Goal: Information Seeking & Learning: Find specific fact

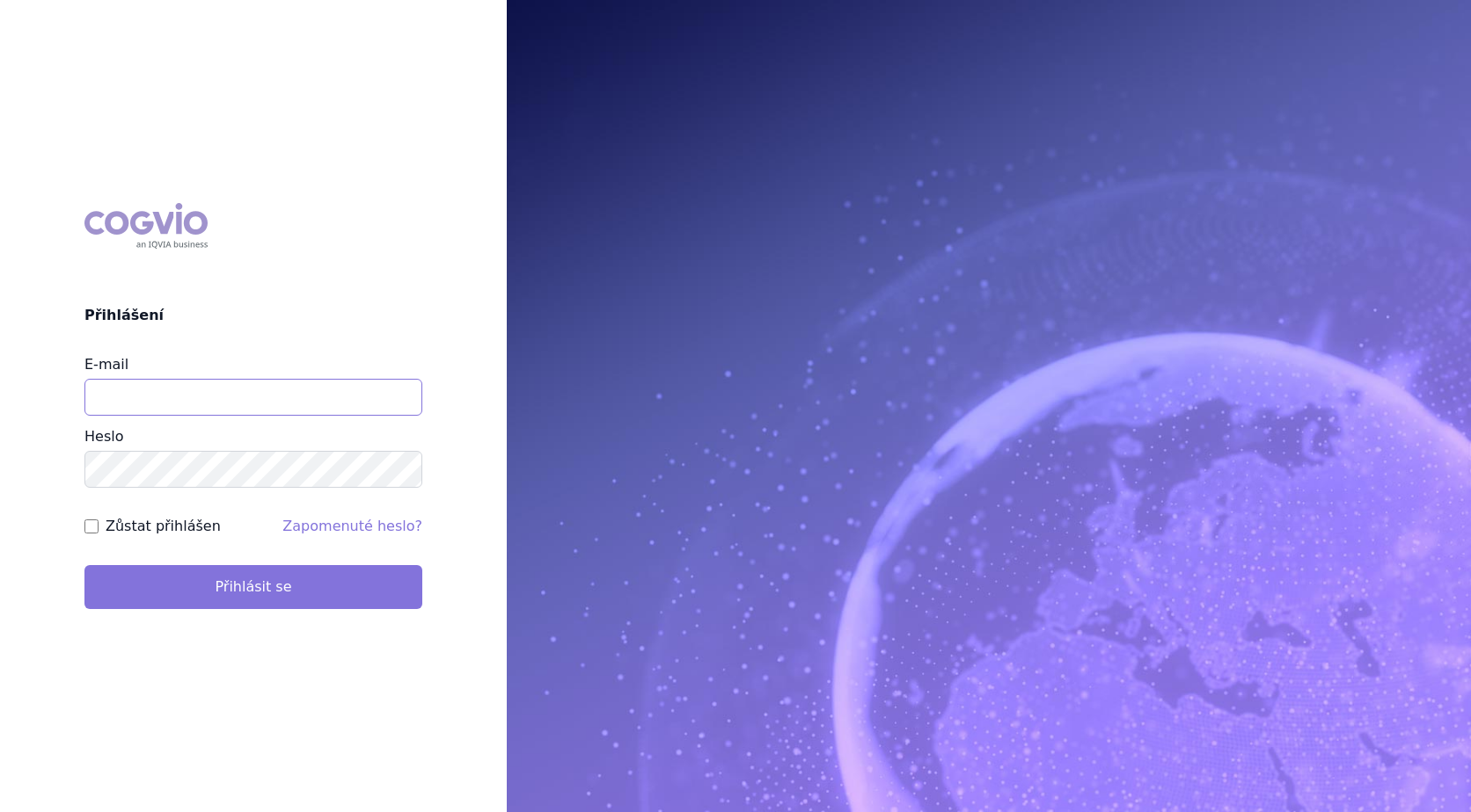
type input "hana.pfafova@vzp.cz"
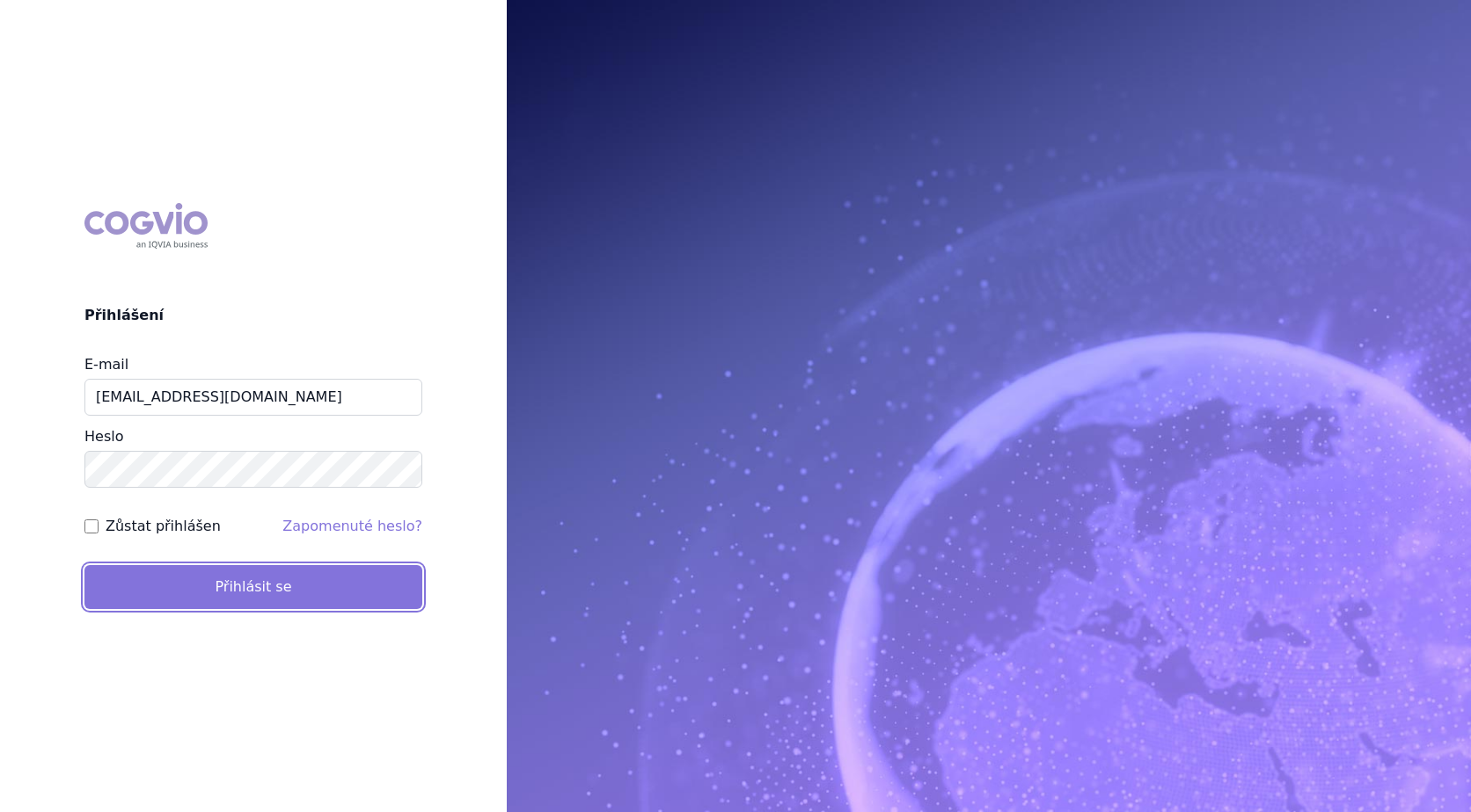
click at [235, 587] on button "Přihlásit se" at bounding box center [253, 587] width 338 height 44
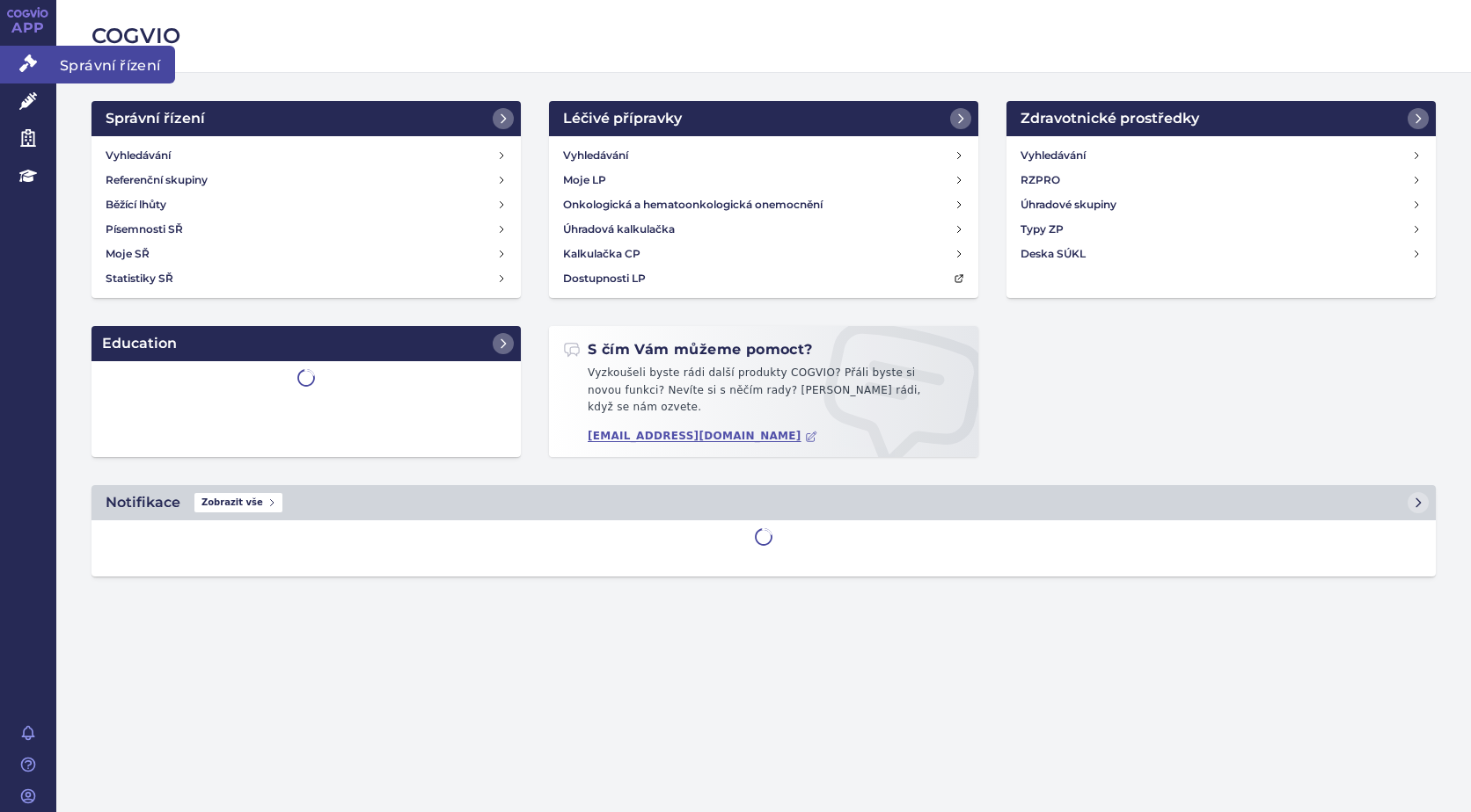
click at [26, 60] on icon at bounding box center [28, 64] width 18 height 18
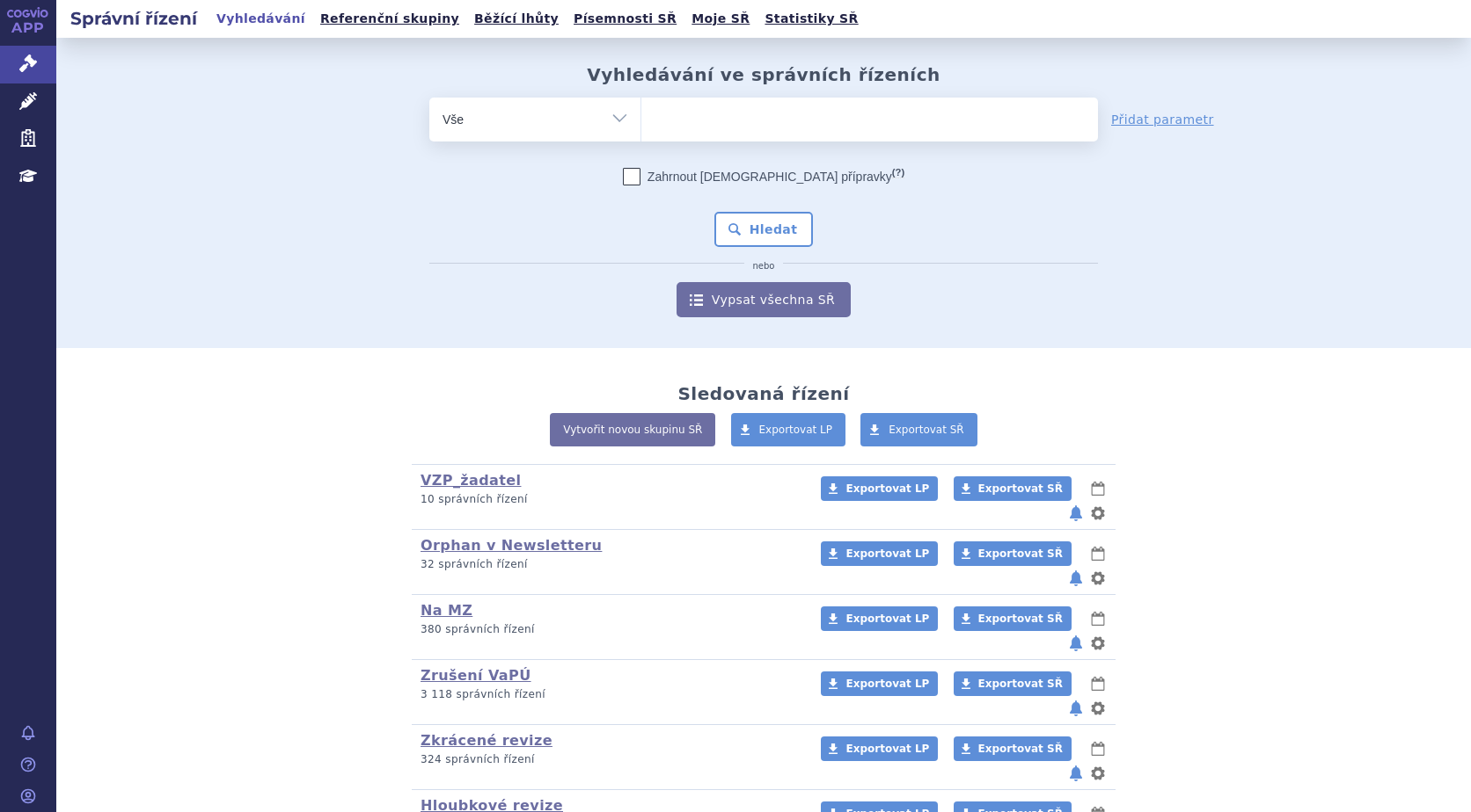
click at [699, 109] on ul at bounding box center [869, 116] width 456 height 37
click at [641, 109] on select at bounding box center [640, 118] width 1 height 44
type input "hy"
type input "hym"
type input "hympa"
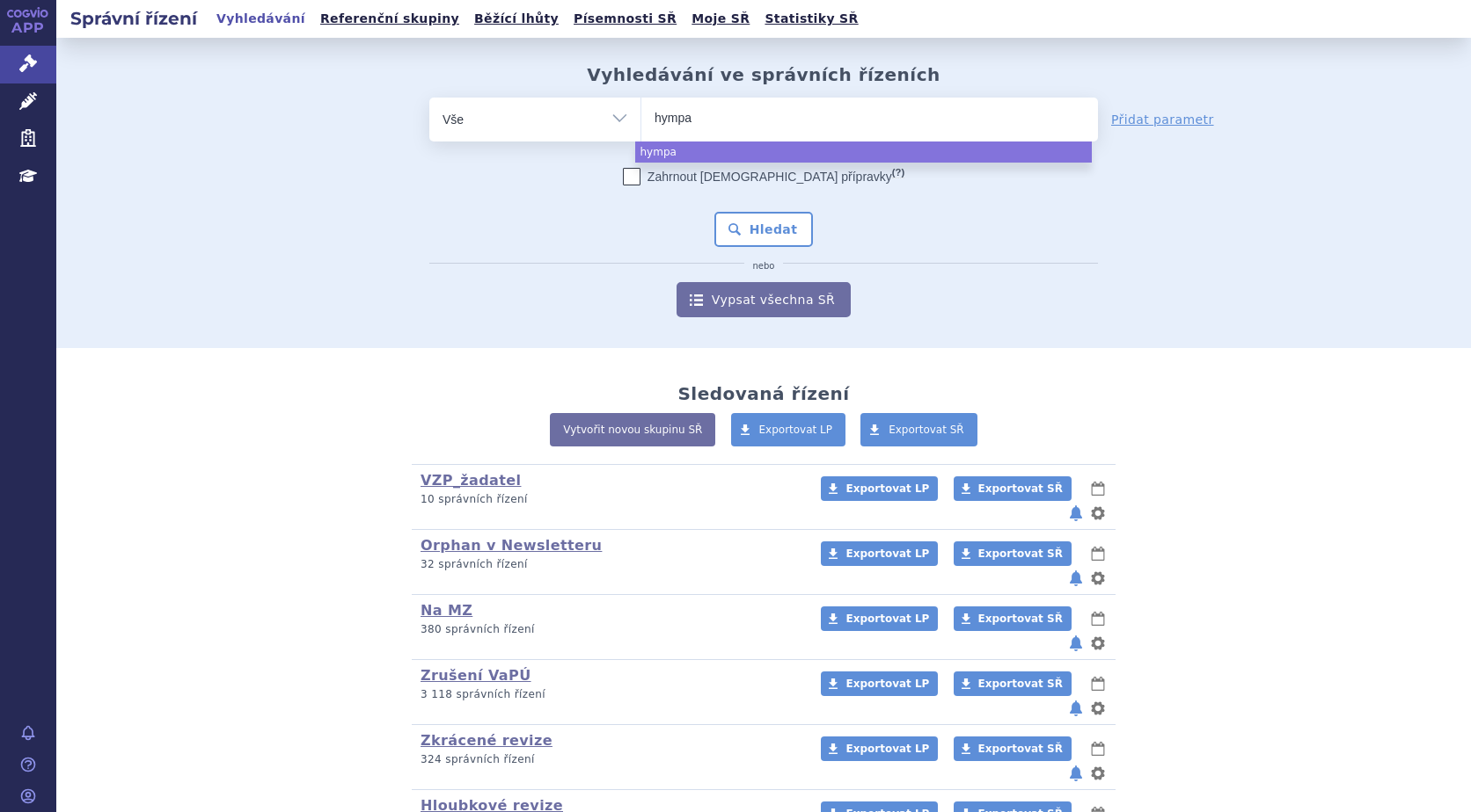
type input "hympav"
type input "hympavz"
type input "hympavzi"
select select "hympavzi"
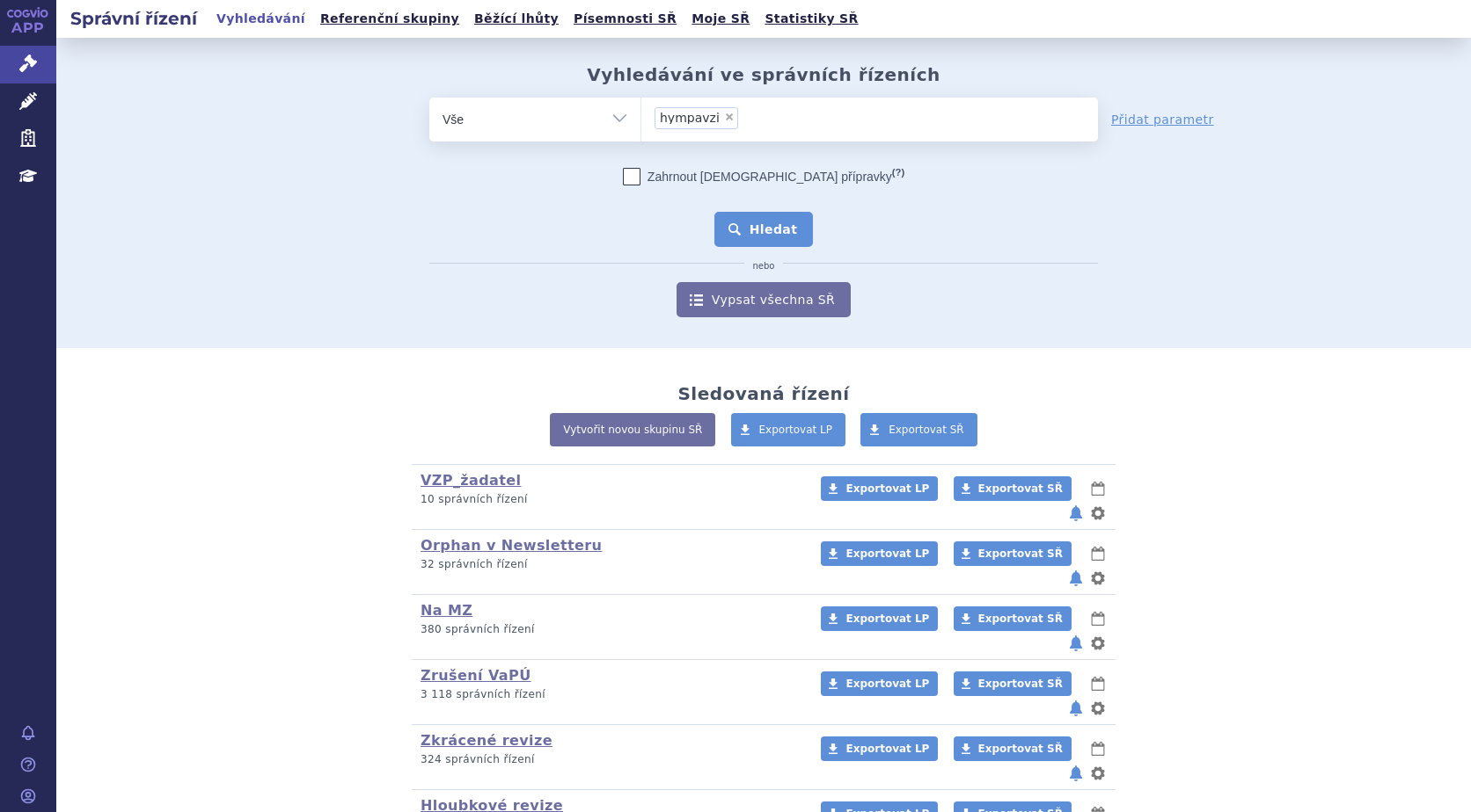
click at [767, 223] on button "Hledat" at bounding box center [764, 230] width 100 height 35
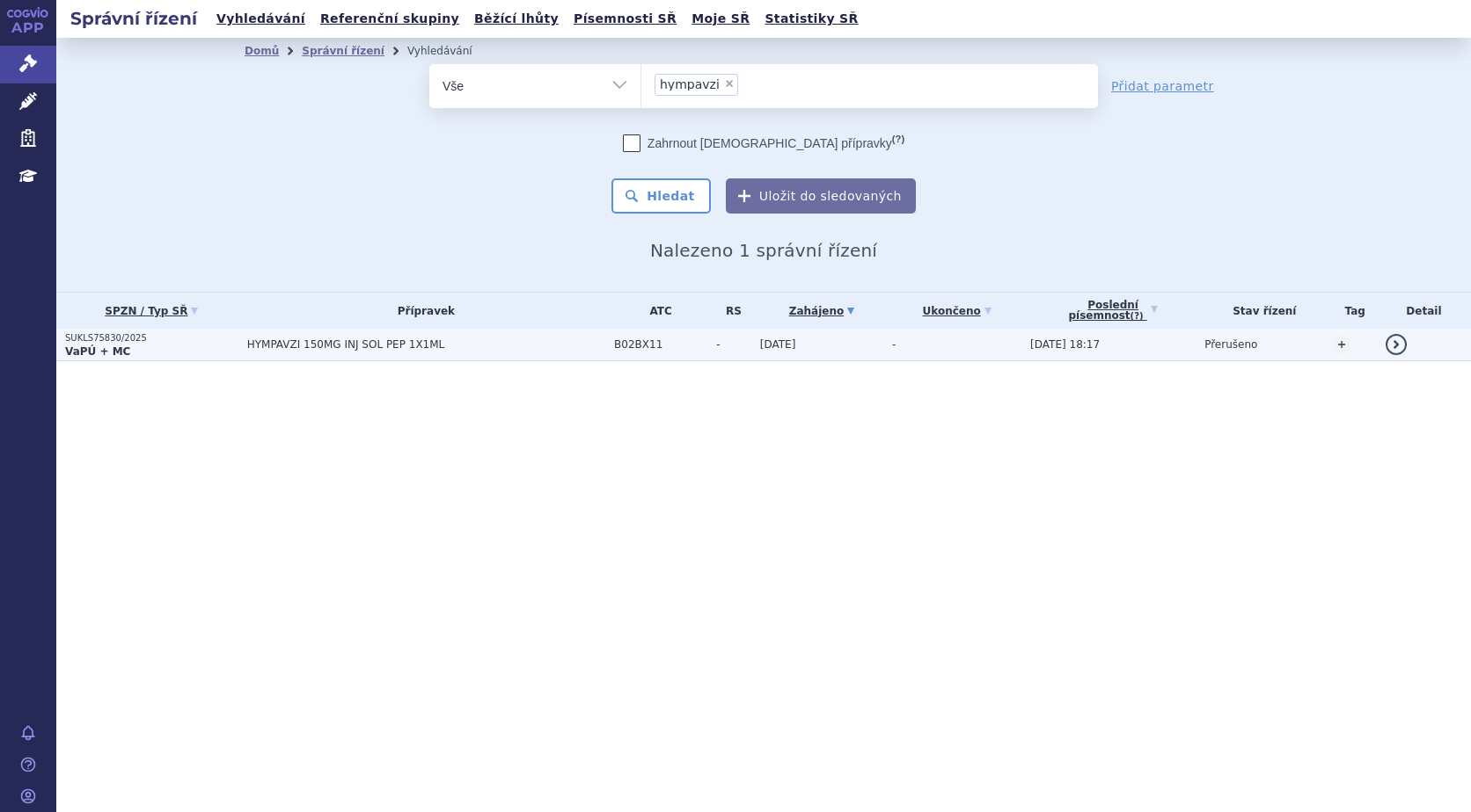
click at [85, 347] on strong "VaPÚ + MC" at bounding box center [98, 352] width 65 height 13
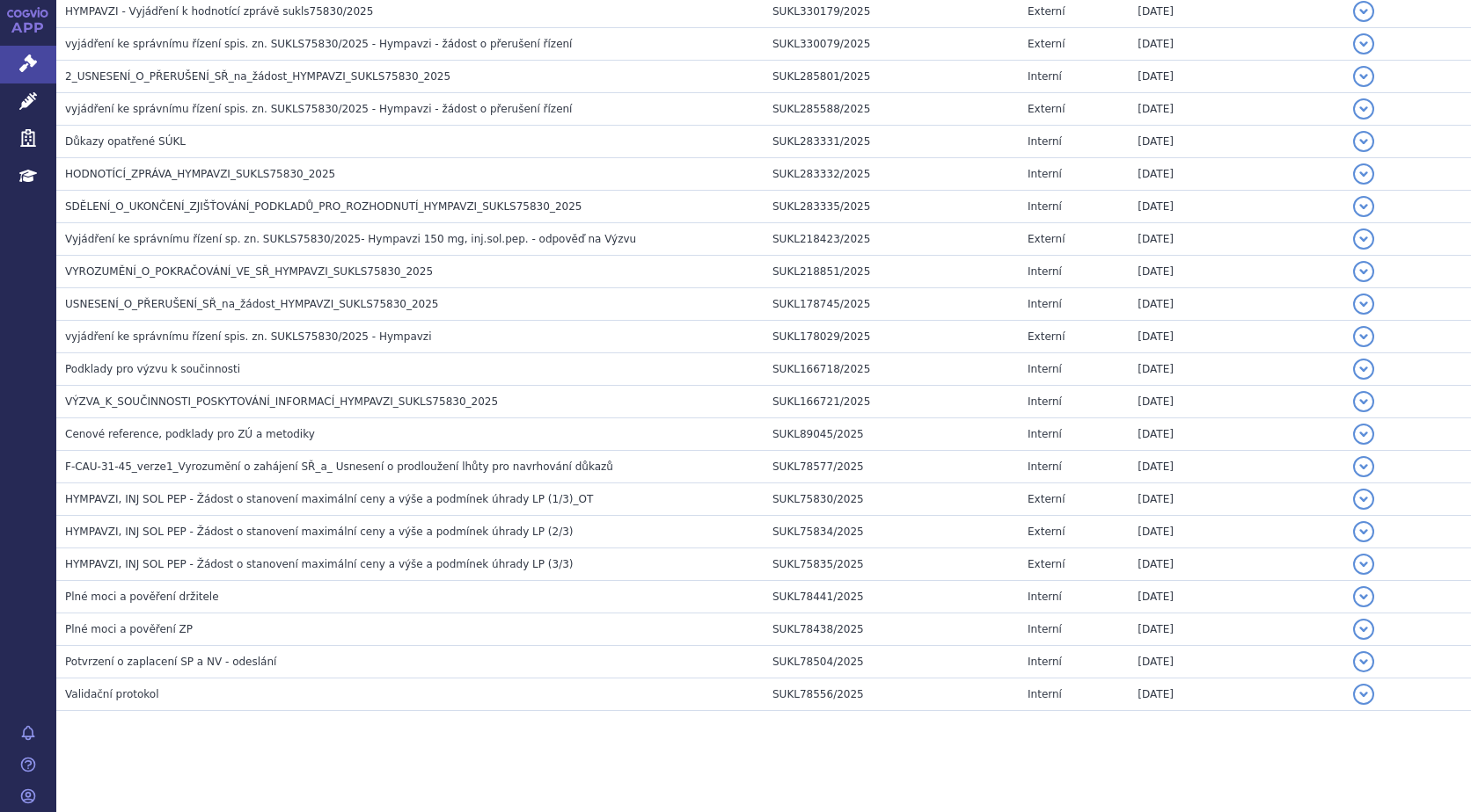
scroll to position [544, 0]
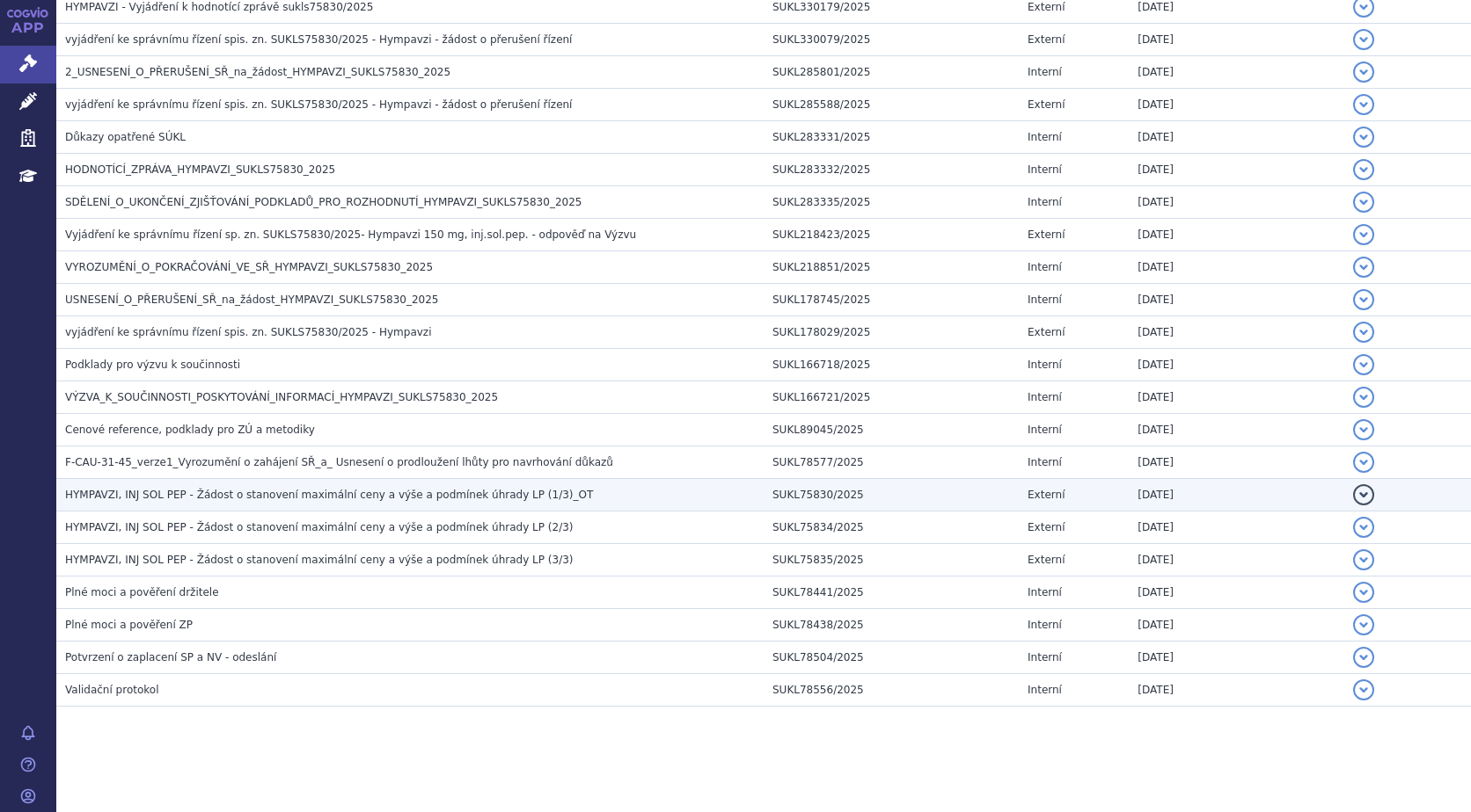
click at [300, 491] on span "HYMPAVZI, INJ SOL PEP - Žádost o stanovení maximální ceny a výše a podmínek úhr…" at bounding box center [329, 494] width 528 height 13
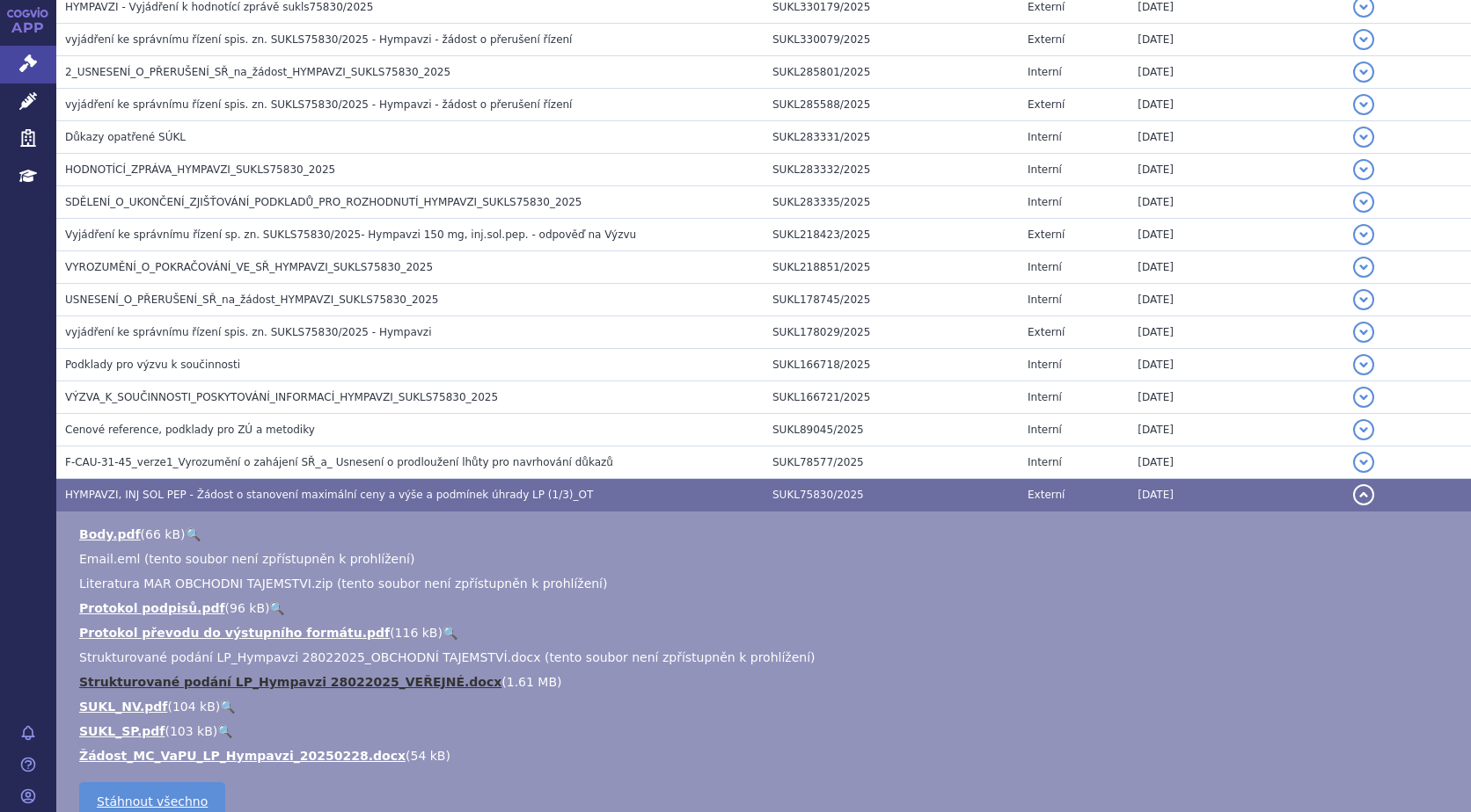
click at [371, 681] on link "Strukturované podání LP_Hympavzi 28022025_VEŘEJNÉ.docx" at bounding box center [290, 682] width 422 height 14
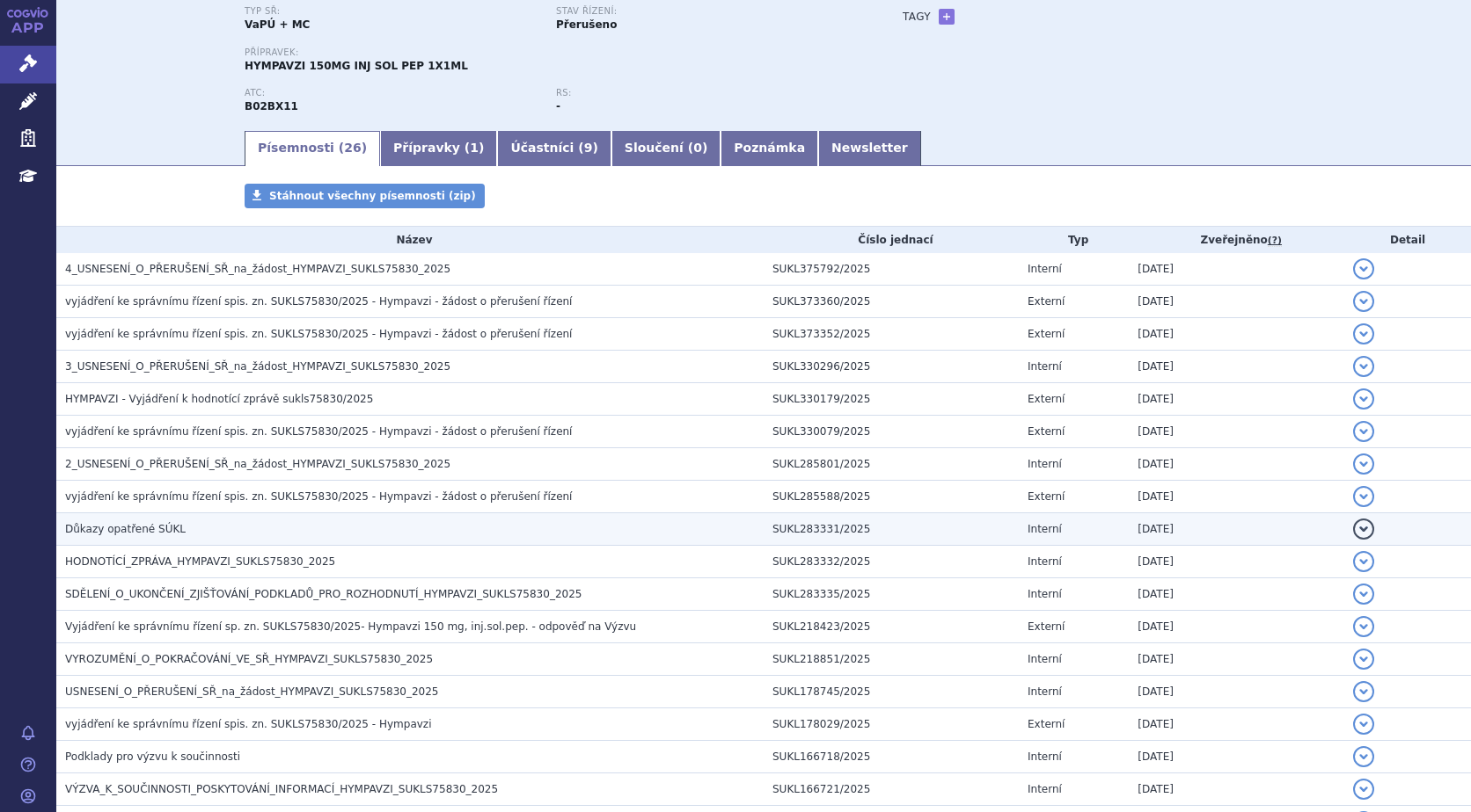
scroll to position [0, 0]
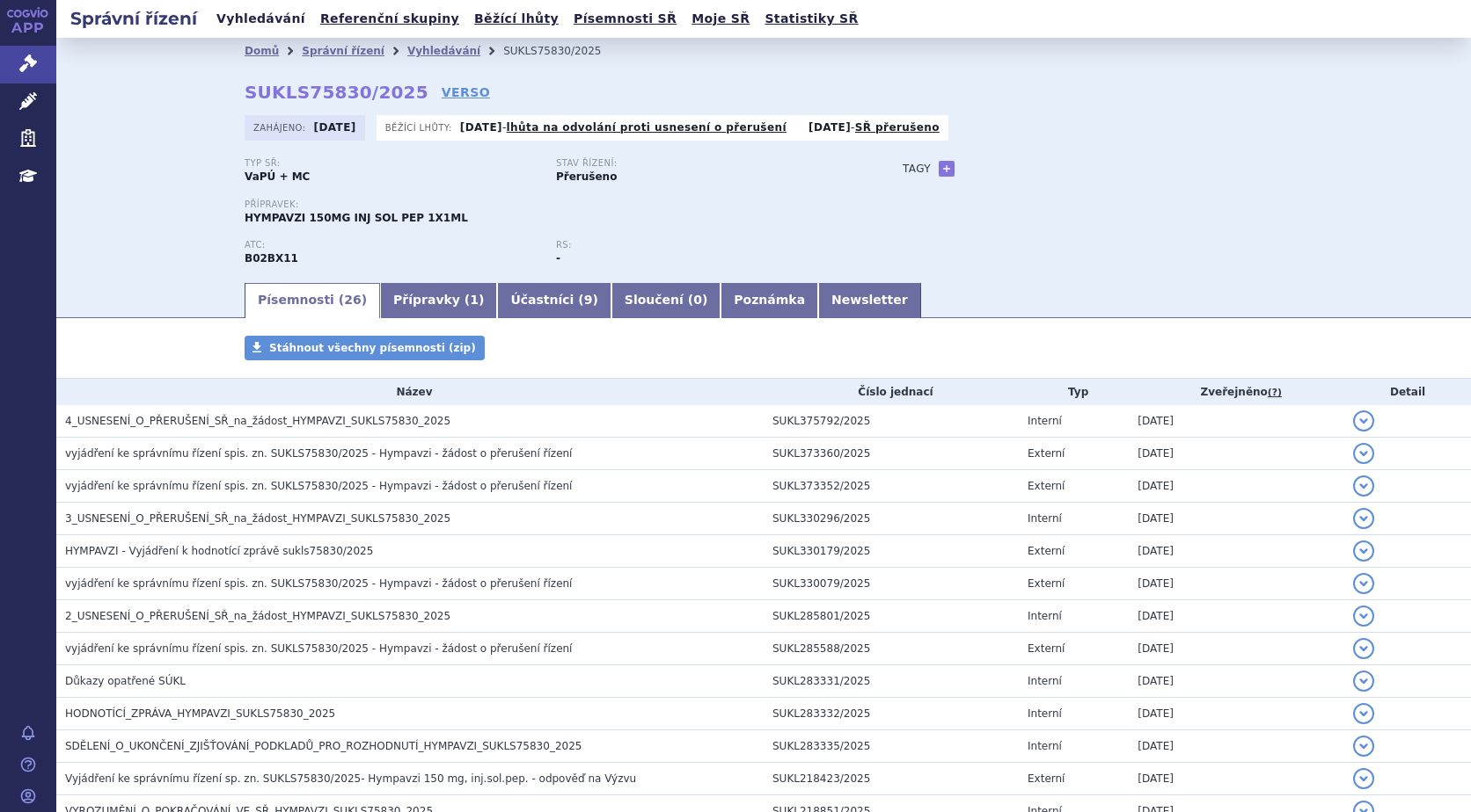
click at [262, 18] on link "Vyhledávání" at bounding box center [261, 19] width 100 height 23
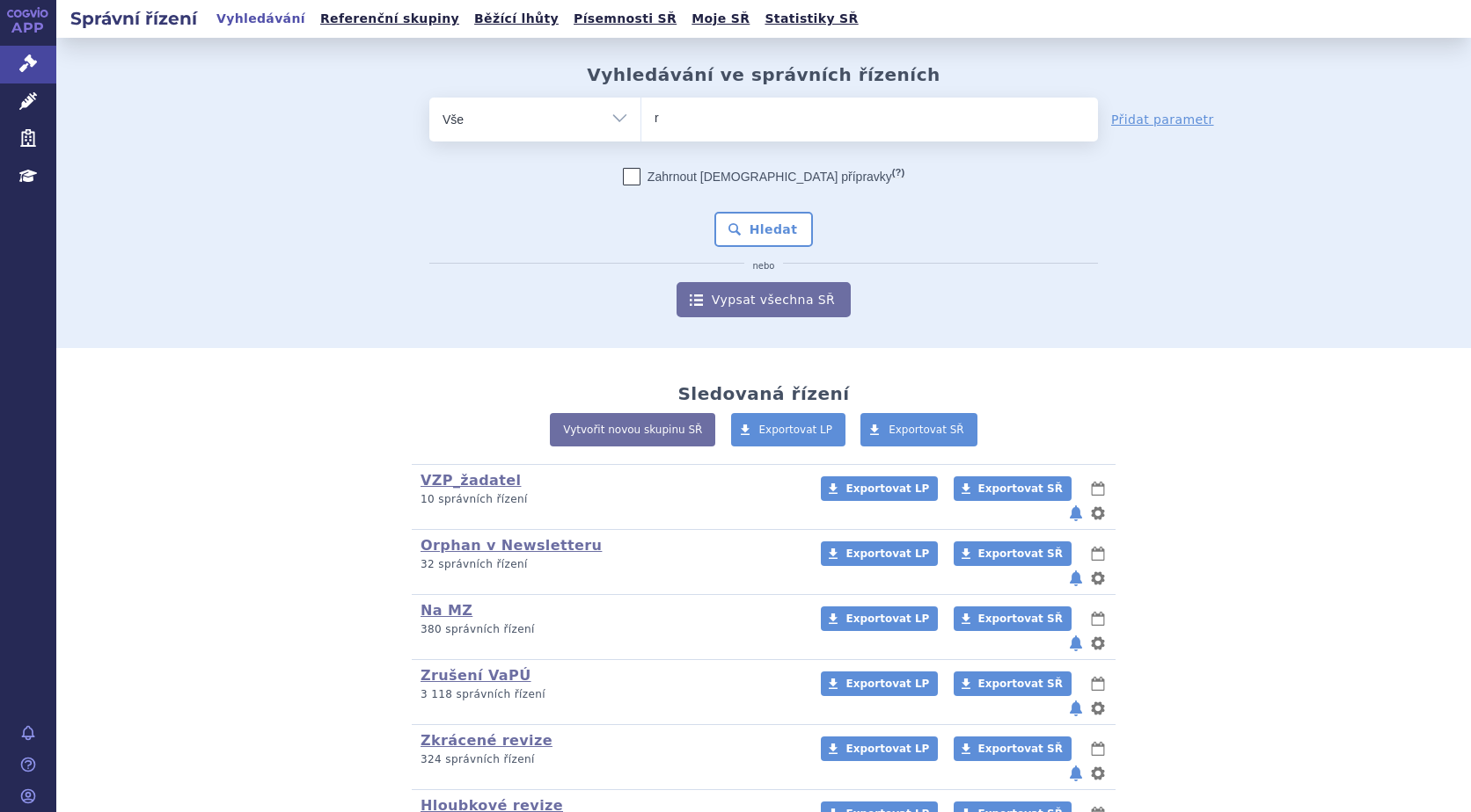
type input "ry"
type input "rys"
type input "ryst"
type input "rysti"
type input "rystig"
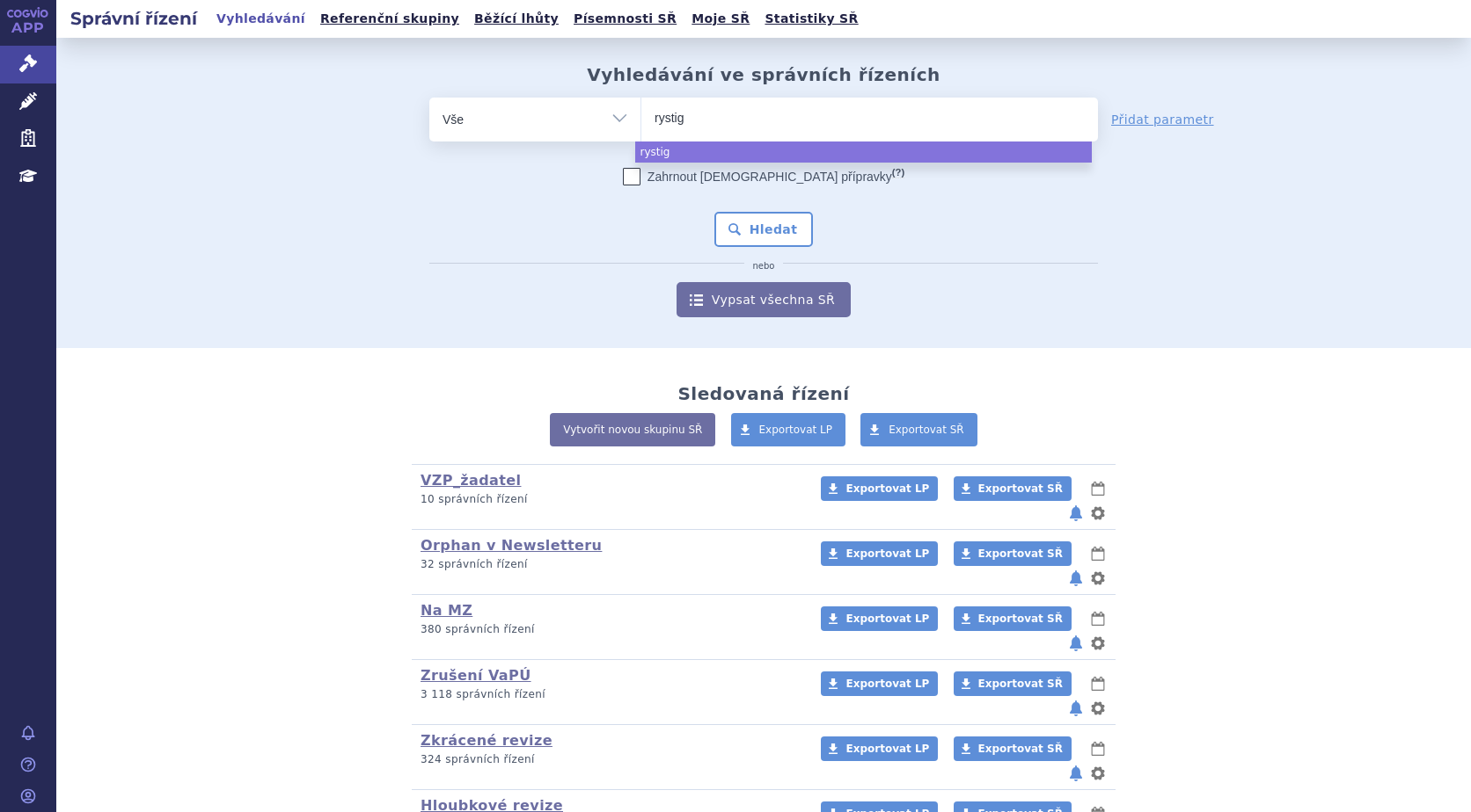
type input "rystigo"
select select "rystigo"
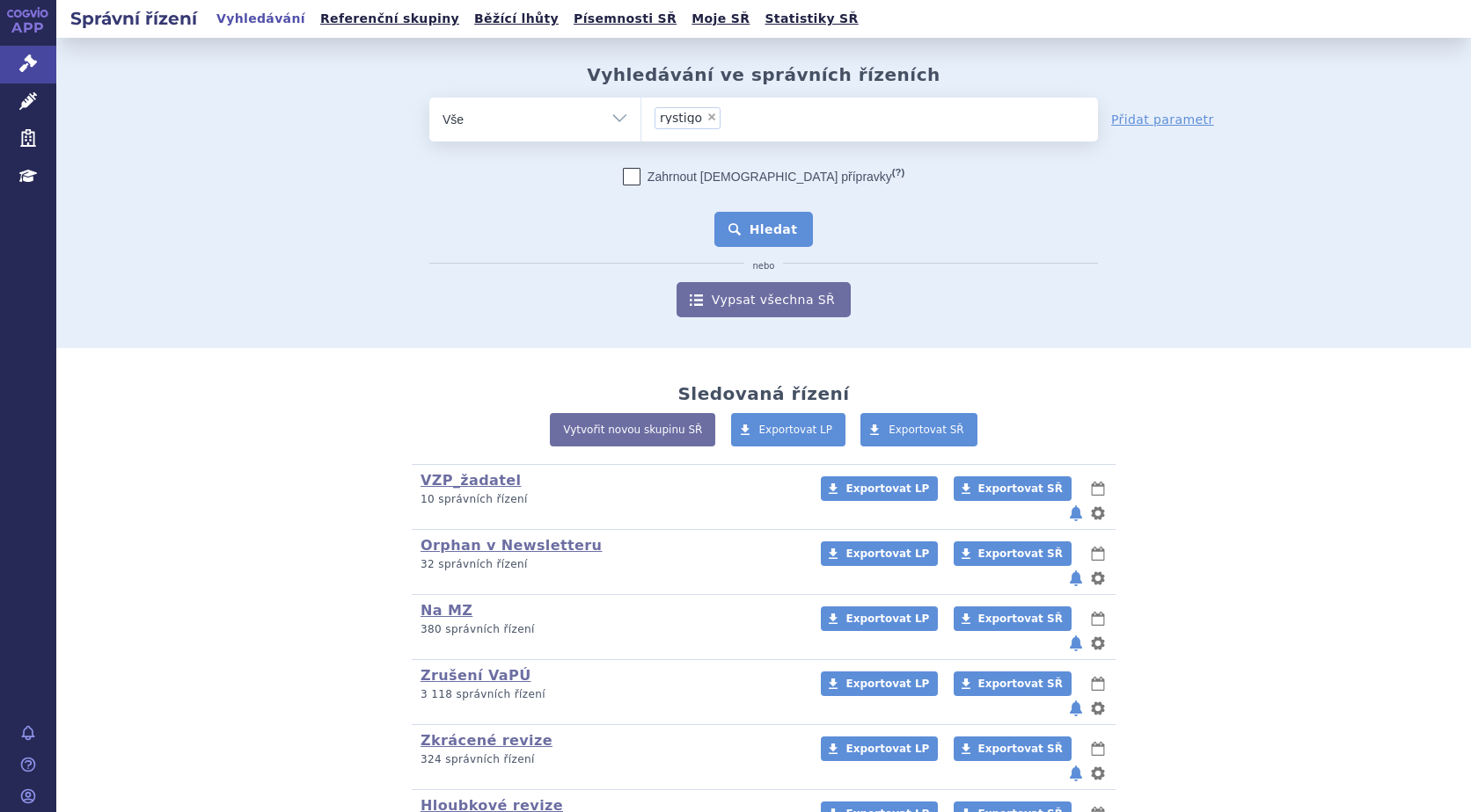
click at [758, 233] on button "Hledat" at bounding box center [764, 230] width 100 height 35
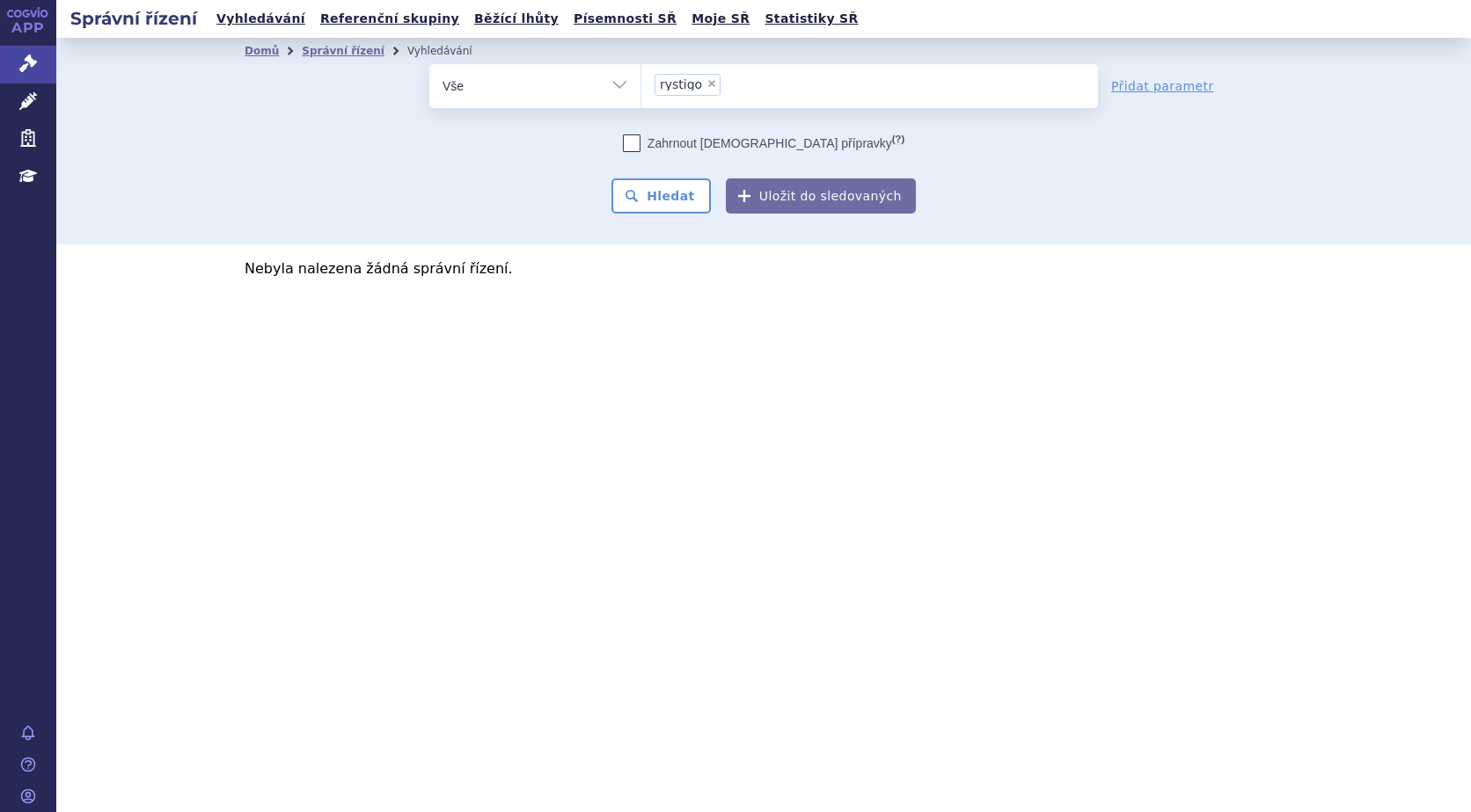
click at [707, 83] on span "×" at bounding box center [712, 83] width 11 height 11
click at [641, 83] on select "rystigo" at bounding box center [640, 85] width 1 height 44
select select
type input "Rystiggo"
select select "Rystiggo"
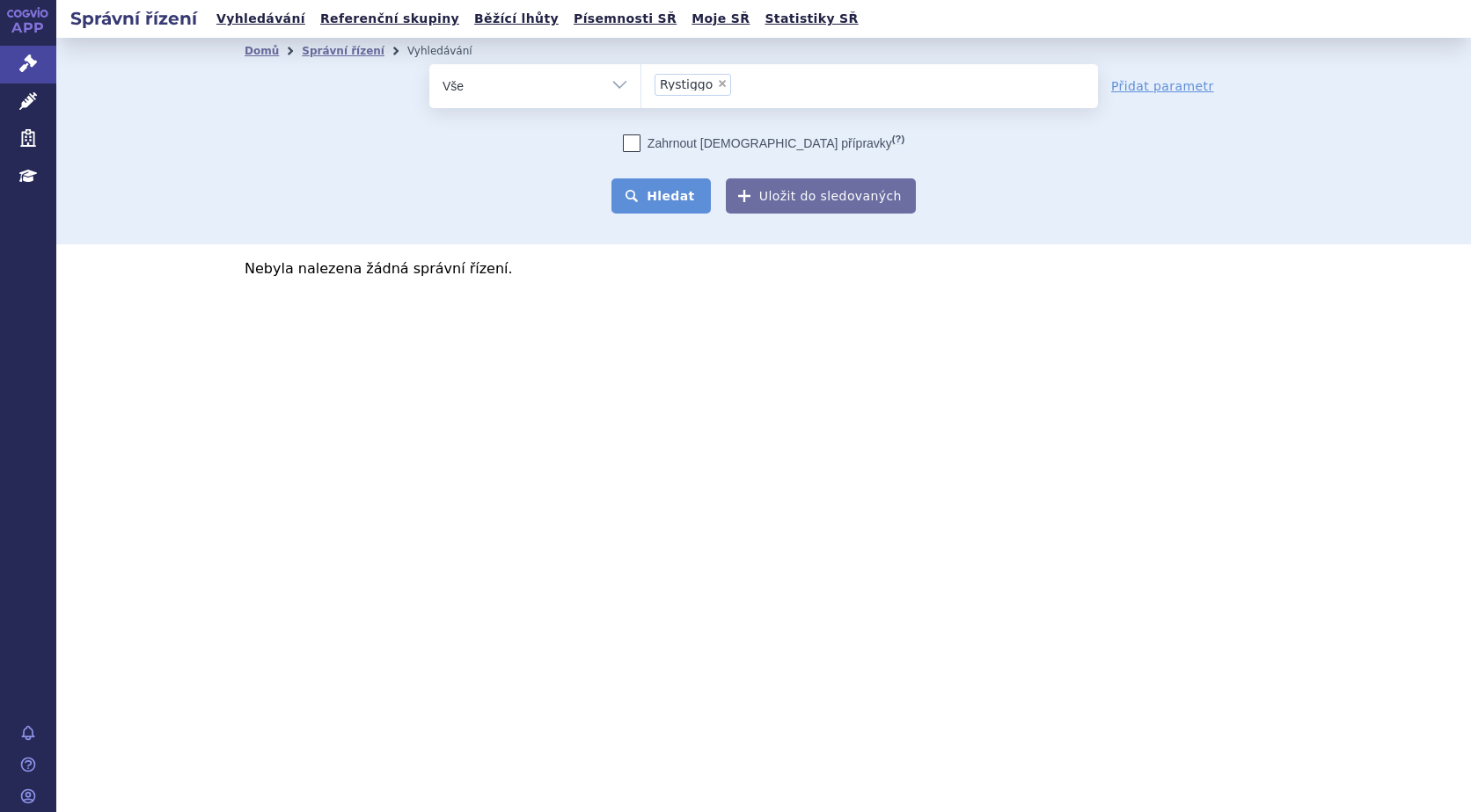
click at [677, 192] on button "Hledat" at bounding box center [661, 196] width 100 height 35
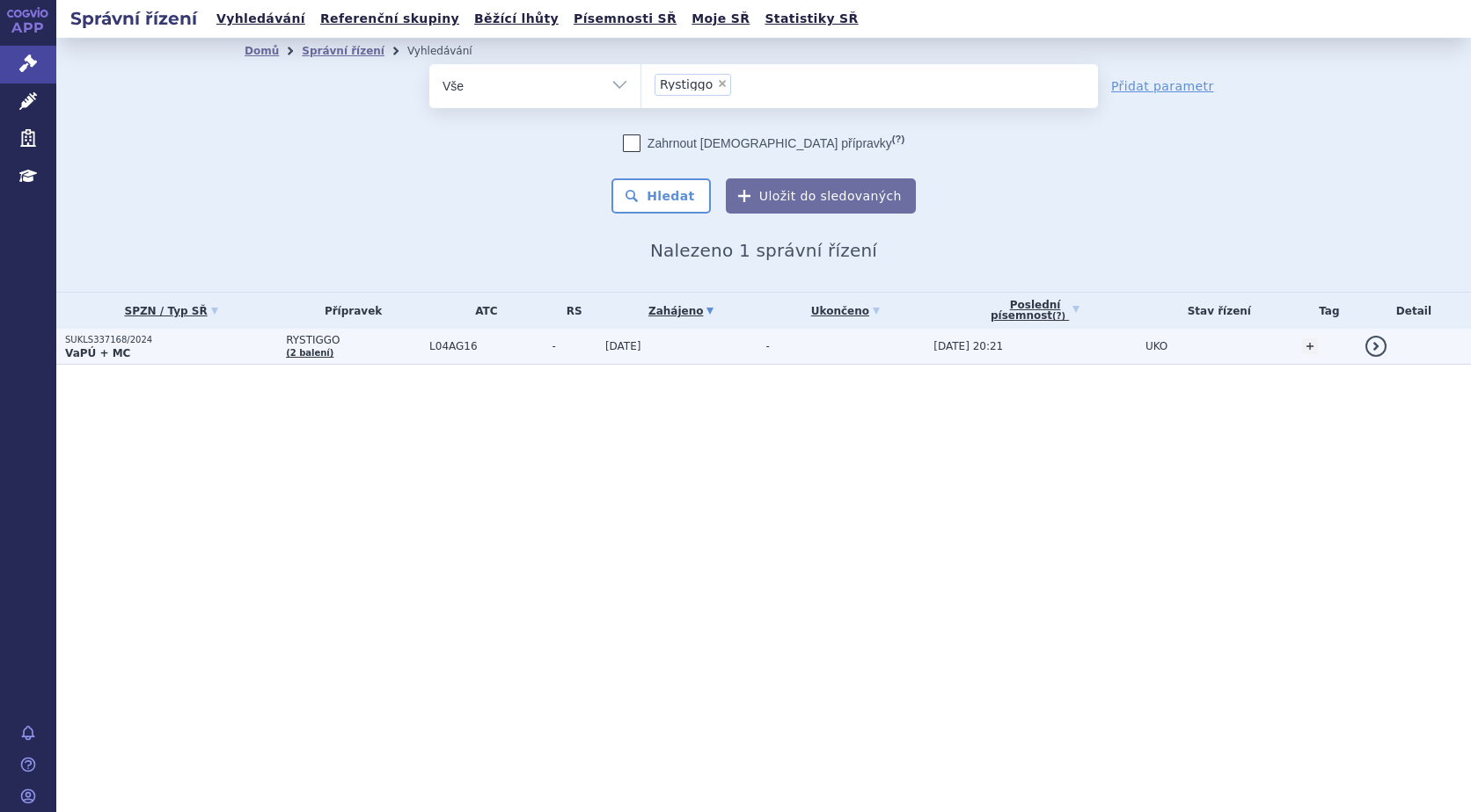
click at [78, 338] on p "SUKLS337168/2024" at bounding box center [171, 340] width 212 height 13
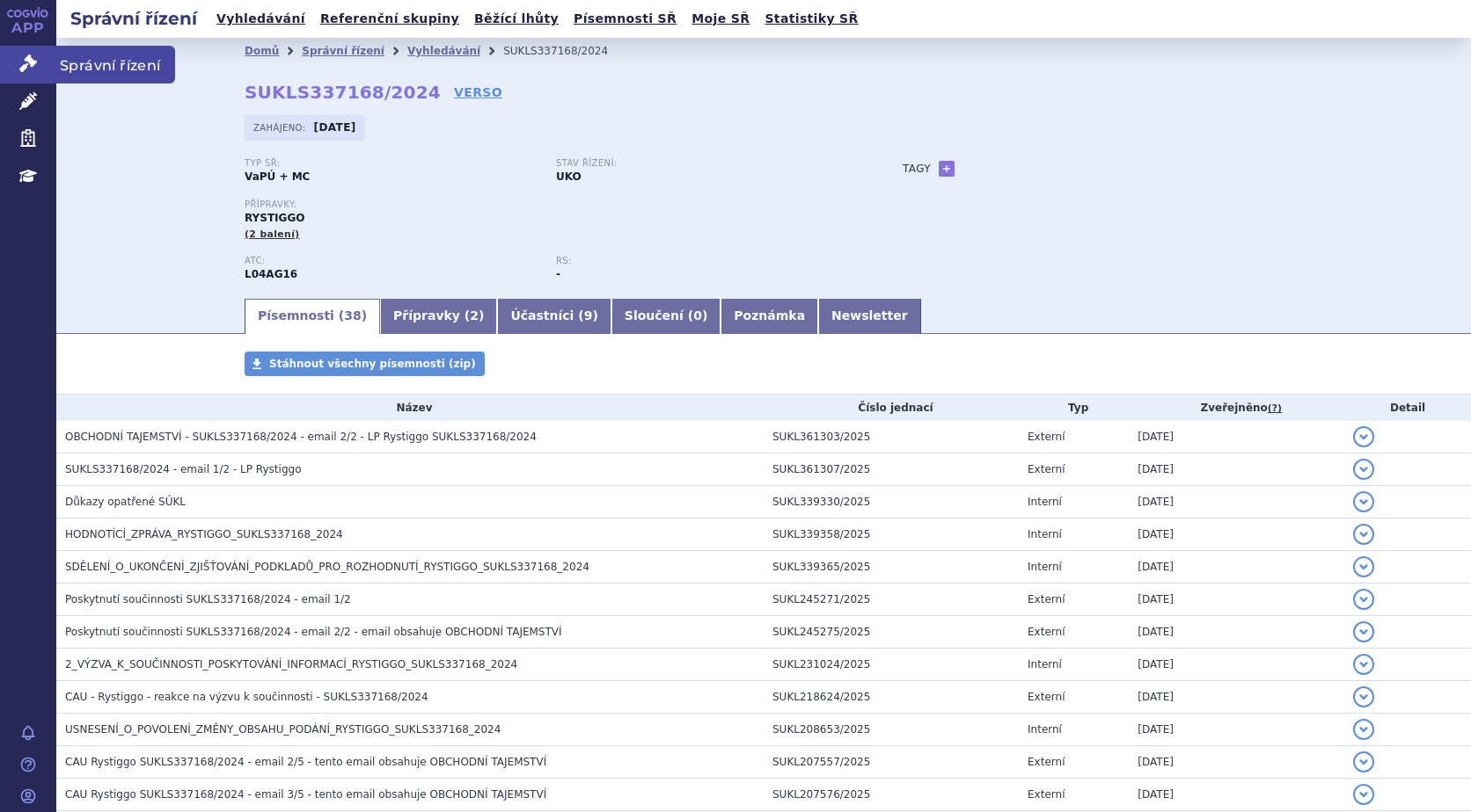
click at [28, 64] on icon at bounding box center [28, 64] width 18 height 18
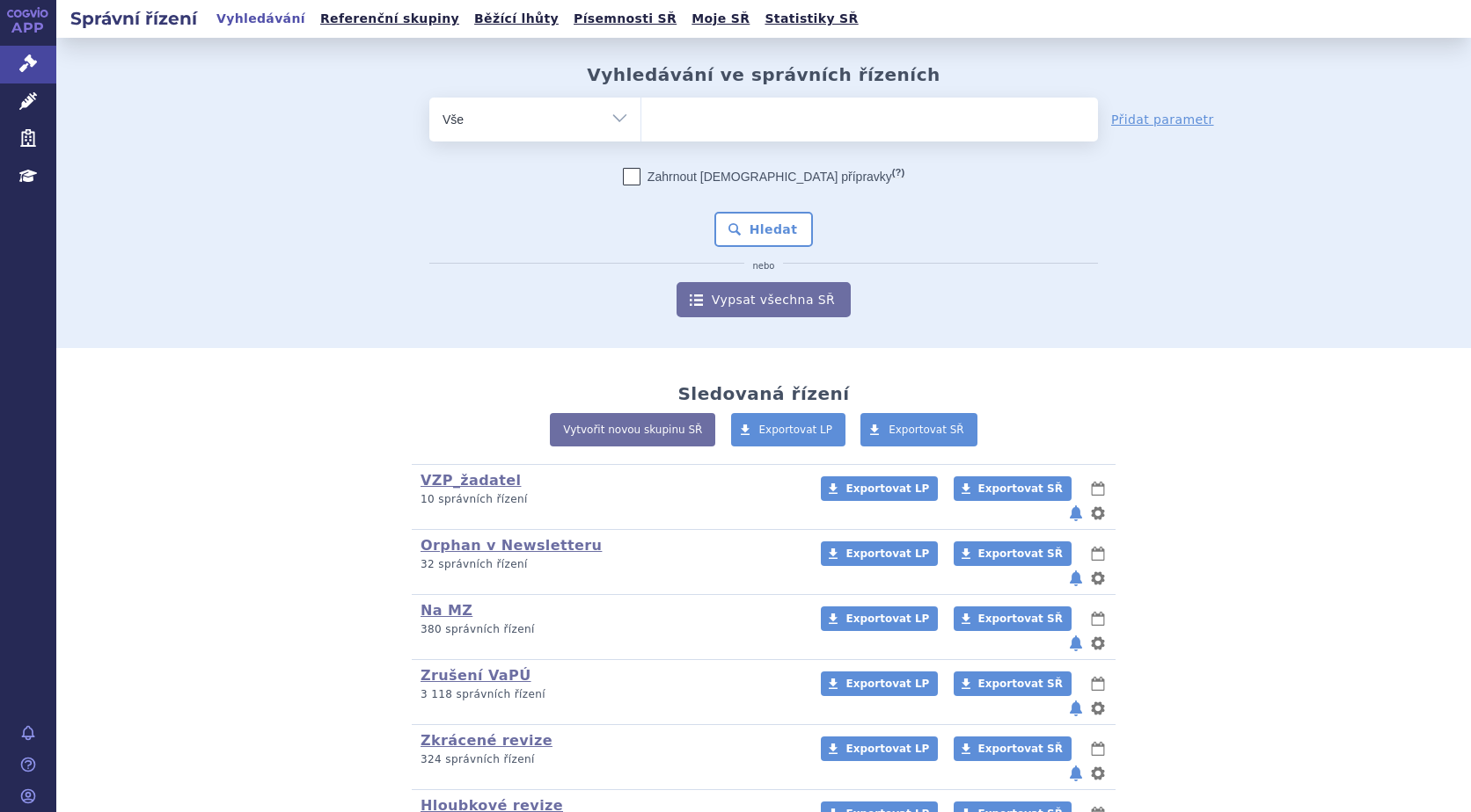
click at [665, 111] on ul at bounding box center [869, 116] width 456 height 37
click at [641, 111] on select at bounding box center [640, 118] width 1 height 44
type input "ry"
type input "rys"
type input "ryst"
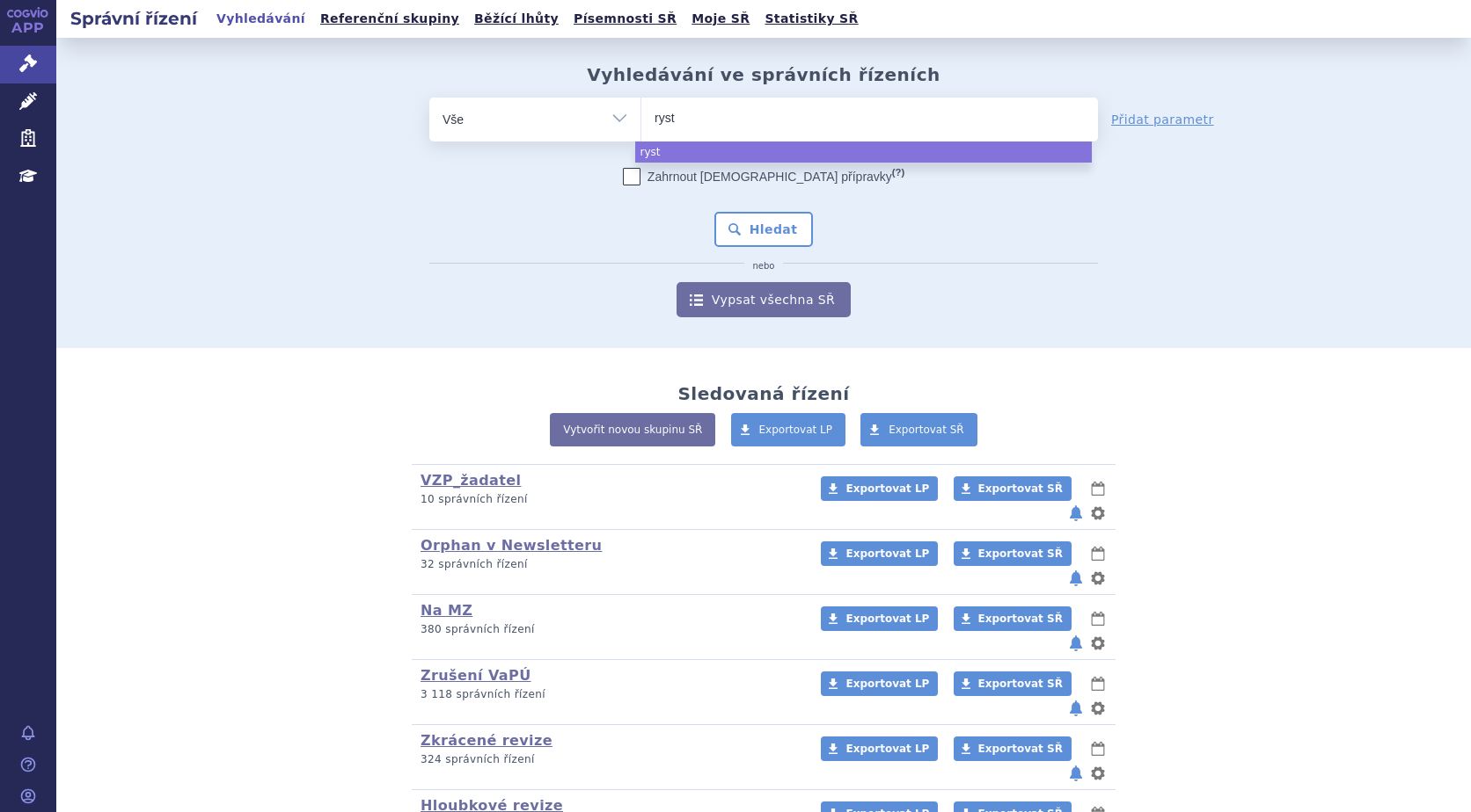
type input "rysti"
type input "rystigg"
type input "rystiggo"
select select "rystiggo"
click at [745, 225] on button "Hledat" at bounding box center [764, 230] width 100 height 35
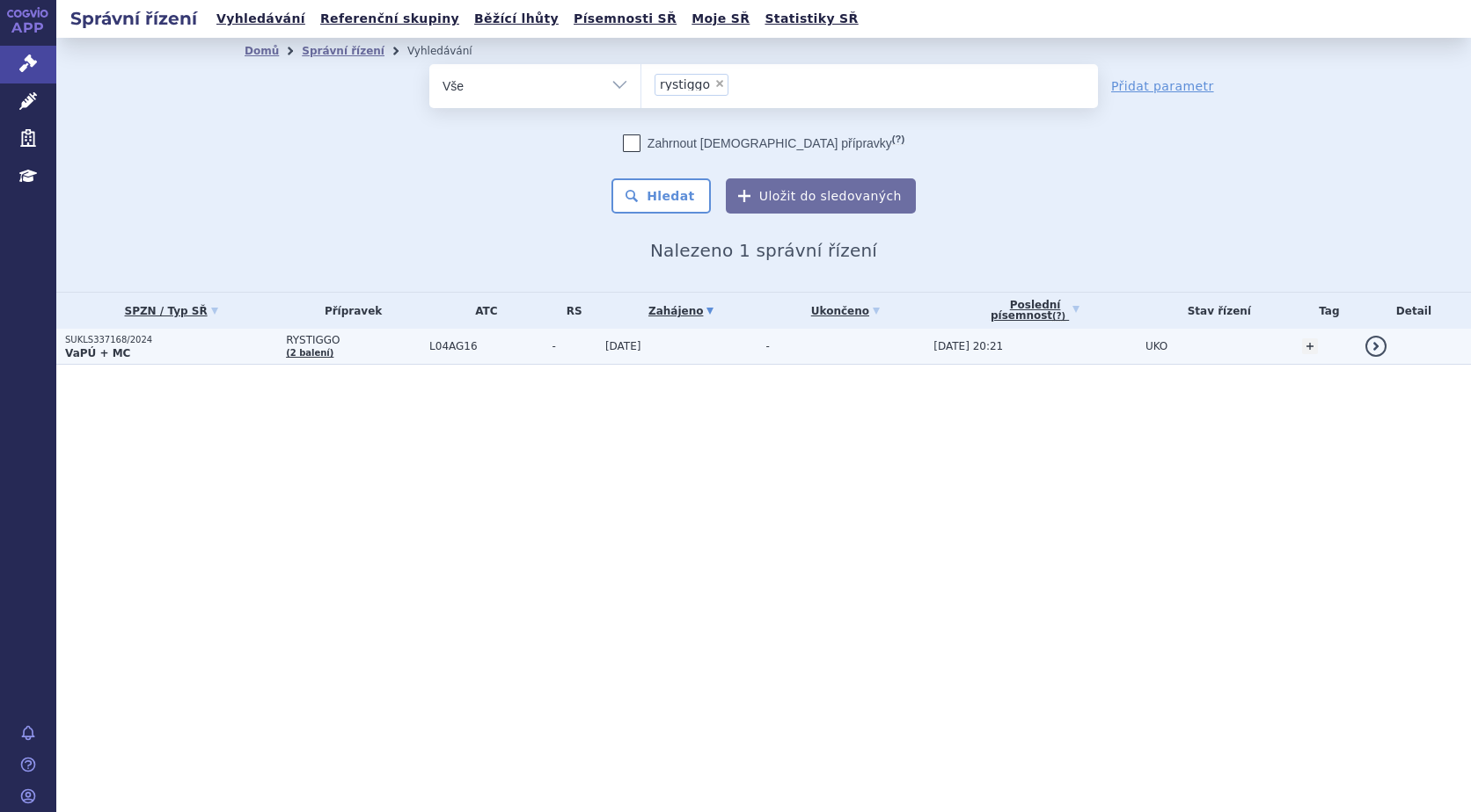
click at [105, 341] on p "SUKLS337168/2024" at bounding box center [171, 340] width 212 height 13
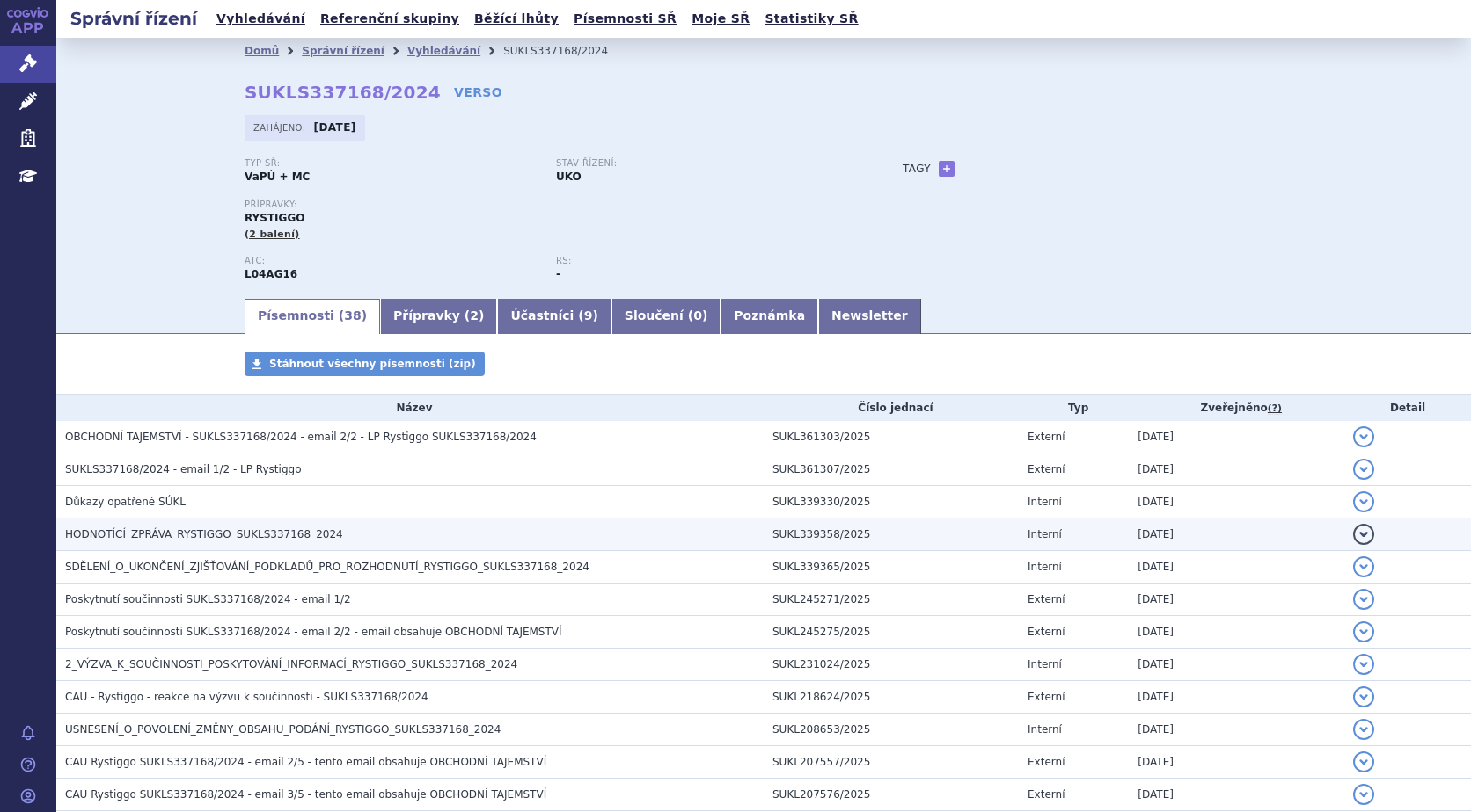
click at [177, 539] on span "HODNOTÍCÍ_ZPRÁVA_RYSTIGGO_SUKLS337168_2024" at bounding box center [204, 534] width 278 height 13
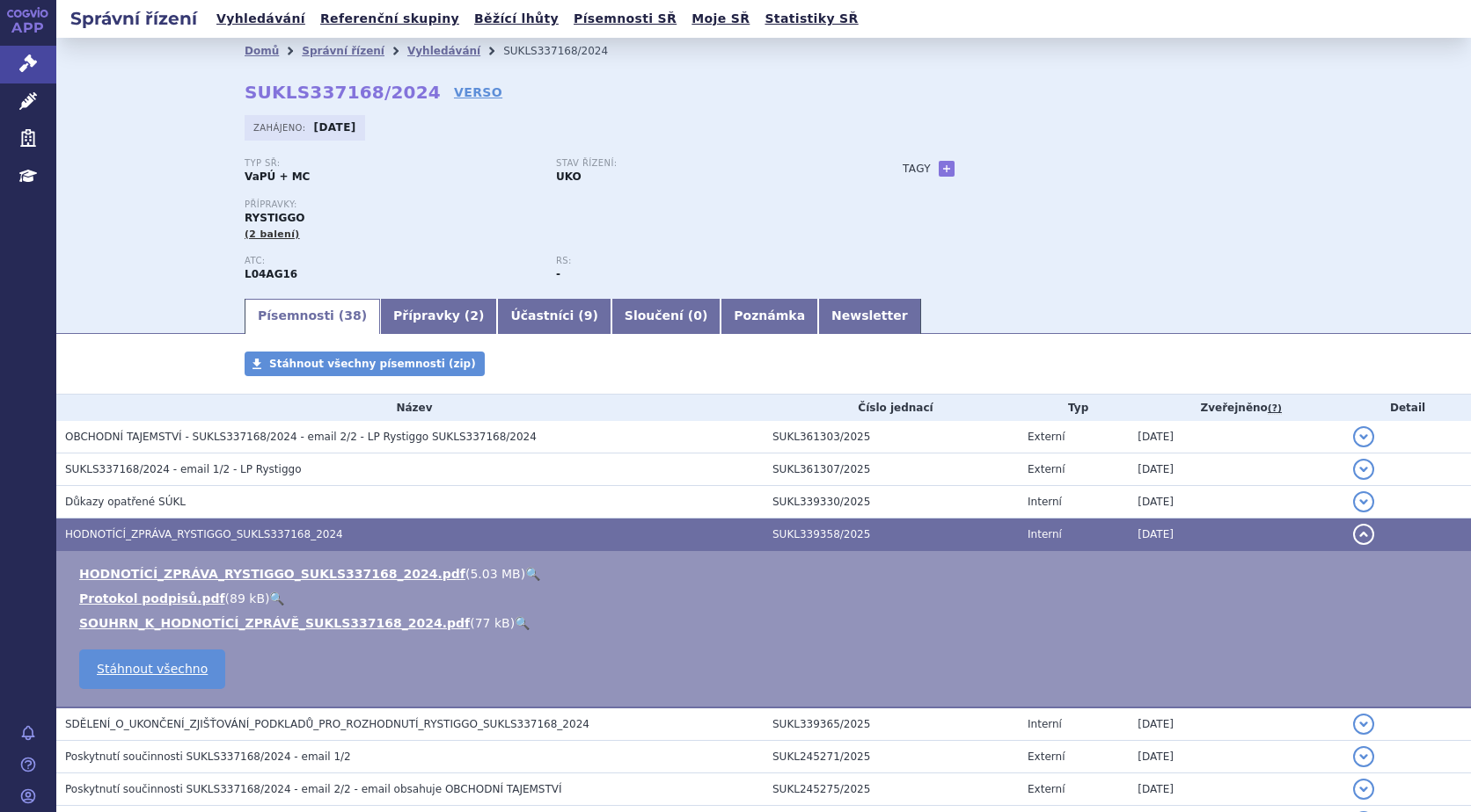
click at [525, 574] on link "🔍" at bounding box center [532, 574] width 15 height 14
